Goal: Information Seeking & Learning: Learn about a topic

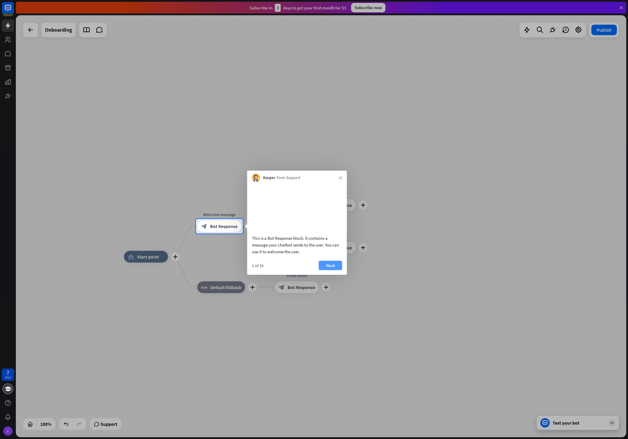
click at [334, 270] on button "Next" at bounding box center [330, 264] width 23 height 9
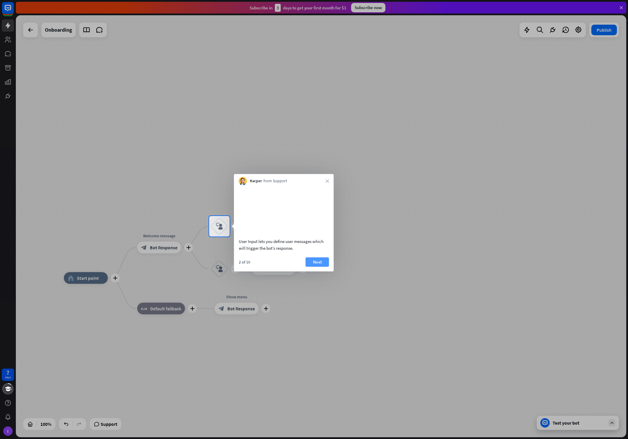
click at [321, 267] on button "Next" at bounding box center [317, 261] width 23 height 9
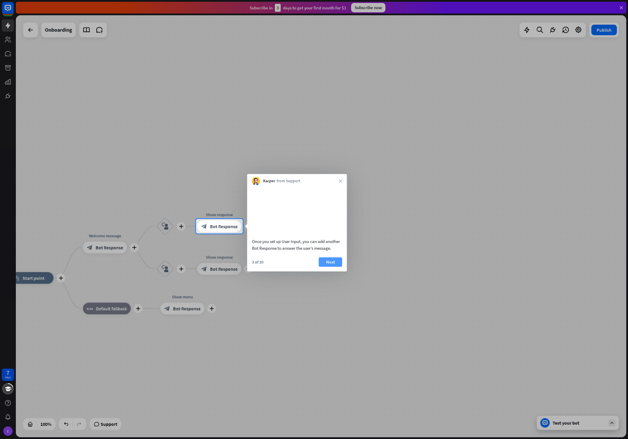
click at [327, 267] on button "Next" at bounding box center [330, 261] width 23 height 9
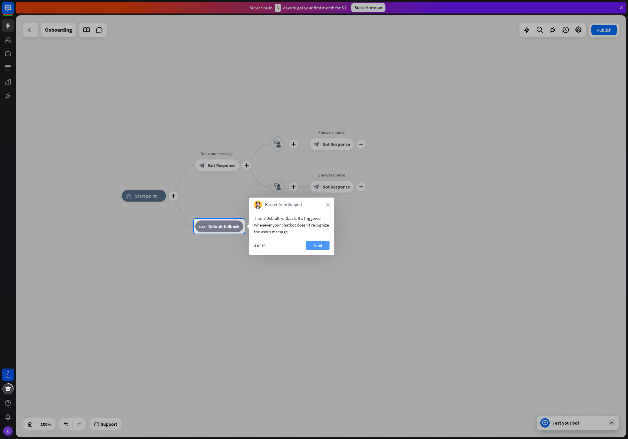
click at [324, 247] on button "Next" at bounding box center [317, 245] width 23 height 9
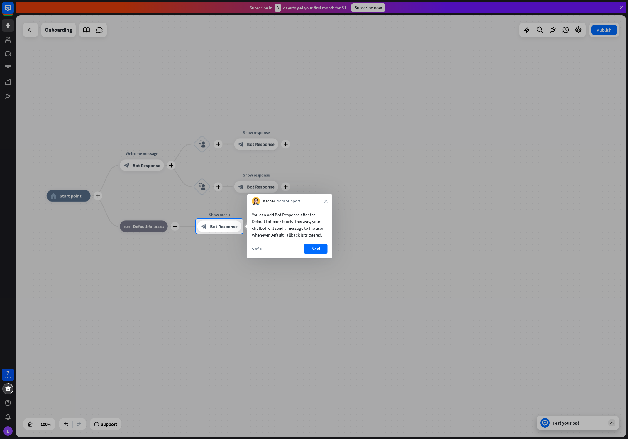
click at [324, 247] on button "Next" at bounding box center [315, 248] width 23 height 9
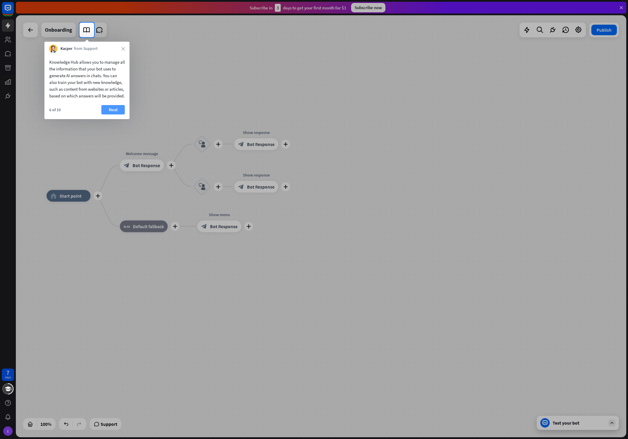
click at [114, 114] on button "Next" at bounding box center [112, 109] width 23 height 9
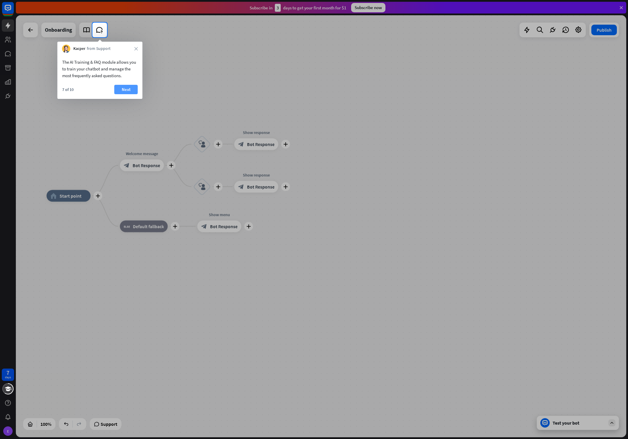
click at [130, 92] on button "Next" at bounding box center [125, 89] width 23 height 9
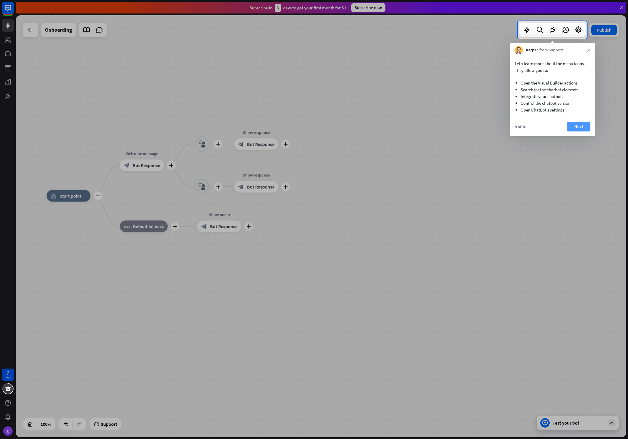
click at [579, 125] on button "Next" at bounding box center [578, 126] width 23 height 9
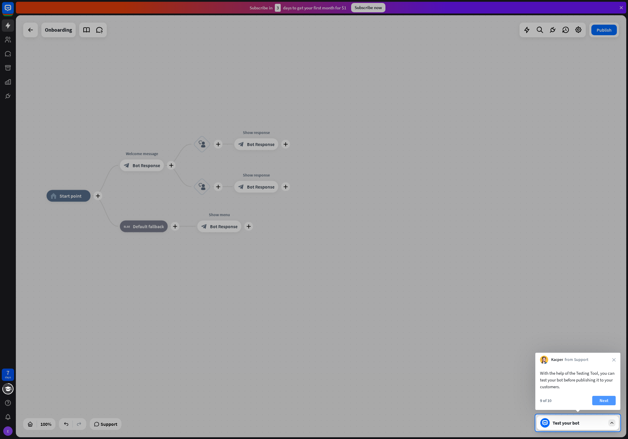
click at [603, 401] on button "Next" at bounding box center [603, 400] width 23 height 9
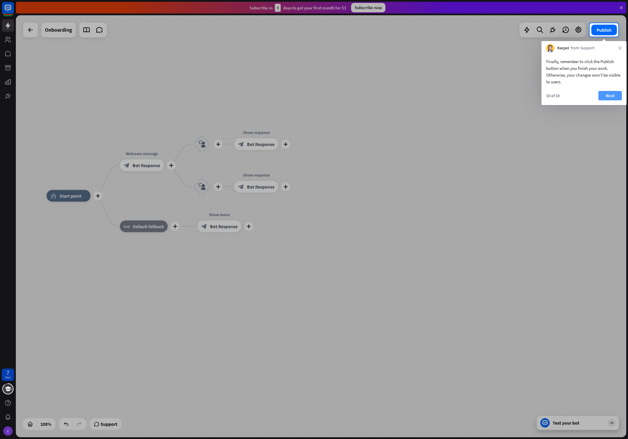
click at [609, 98] on button "Next" at bounding box center [609, 95] width 23 height 9
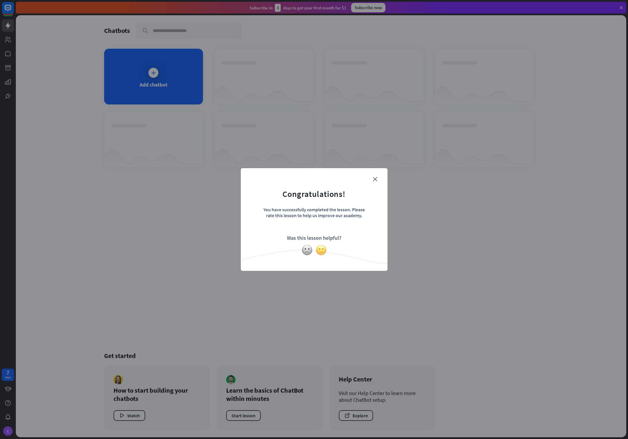
click at [319, 252] on img at bounding box center [321, 249] width 11 height 11
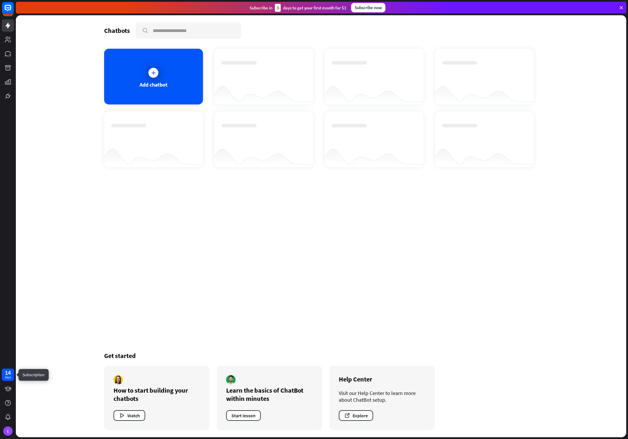
click at [9, 374] on div "14" at bounding box center [8, 372] width 6 height 5
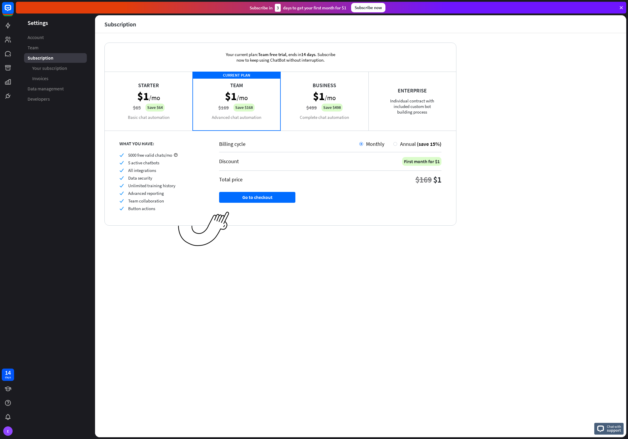
click at [143, 92] on div "Starter $1 /mo $65 Save $64 Basic chat automation" at bounding box center [149, 101] width 88 height 59
